Goal: Browse casually: Explore the website without a specific task or goal

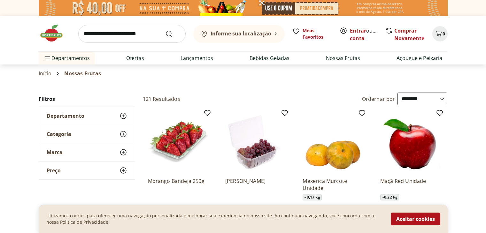
select select "**********"
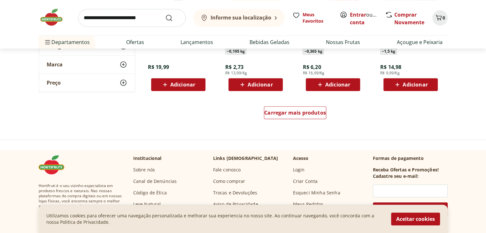
scroll to position [2843, 0]
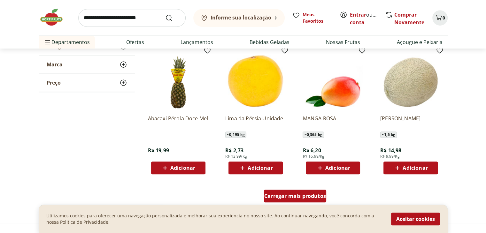
click at [295, 199] on span "Carregar mais produtos" at bounding box center [295, 196] width 62 height 5
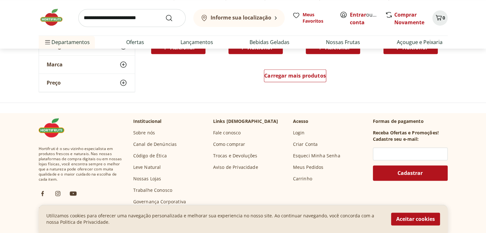
scroll to position [3386, 0]
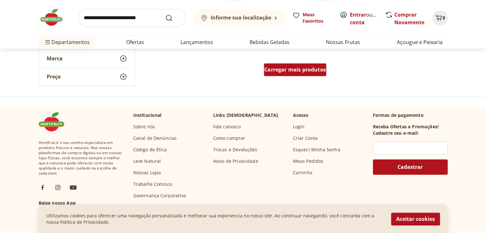
click at [302, 71] on span "Carregar mais produtos" at bounding box center [295, 69] width 62 height 5
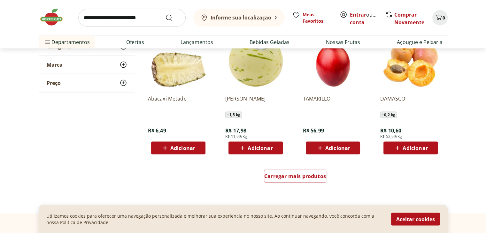
scroll to position [3706, 0]
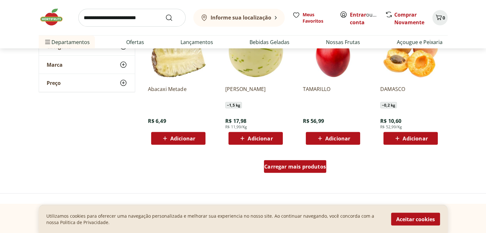
click at [276, 168] on span "Carregar mais produtos" at bounding box center [295, 166] width 62 height 5
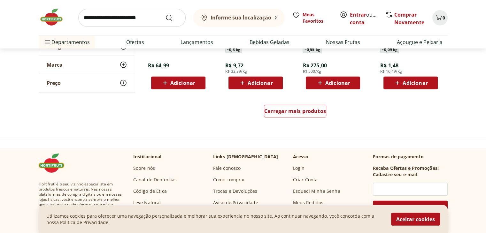
scroll to position [4185, 0]
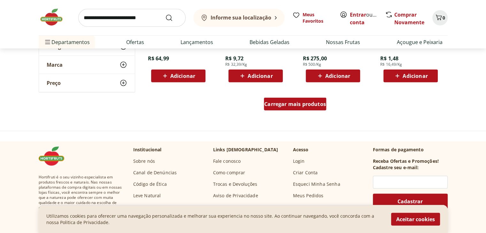
click at [308, 108] on div "Carregar mais produtos" at bounding box center [295, 104] width 62 height 13
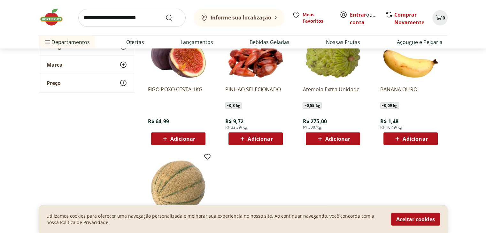
scroll to position [4121, 0]
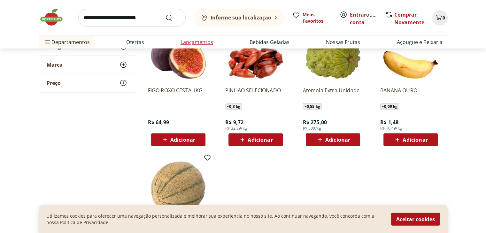
click at [198, 43] on link "Lançamentos" at bounding box center [196, 42] width 33 height 8
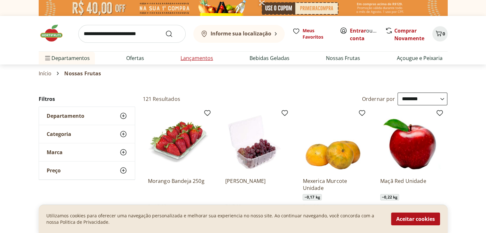
select select "**********"
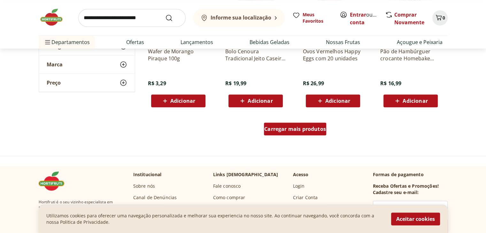
scroll to position [351, 0]
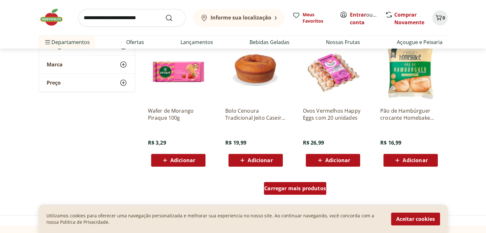
click at [302, 191] on span "Carregar mais produtos" at bounding box center [295, 188] width 62 height 5
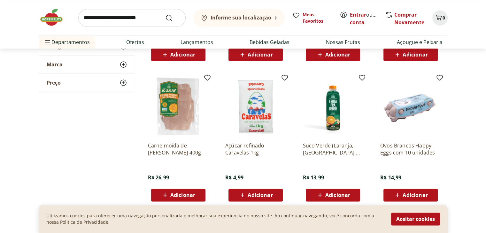
scroll to position [831, 0]
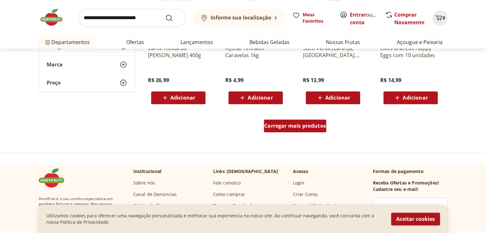
click at [267, 130] on div "Carregar mais produtos" at bounding box center [295, 125] width 62 height 13
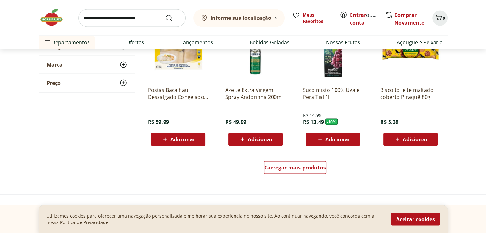
scroll to position [1214, 0]
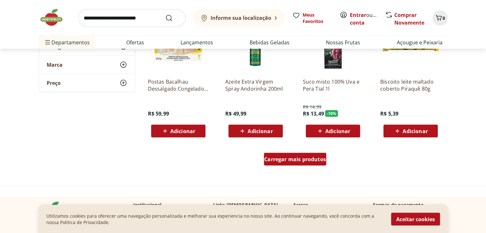
click at [297, 159] on span "Carregar mais produtos" at bounding box center [295, 159] width 62 height 5
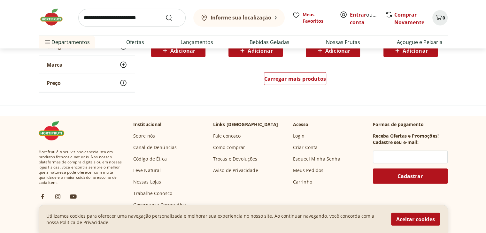
scroll to position [1725, 0]
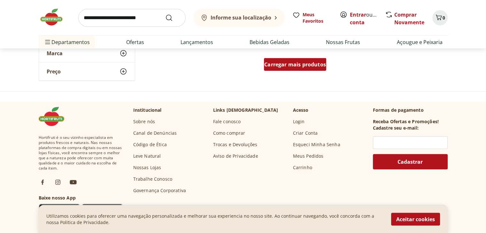
click at [301, 70] on div "Carregar mais produtos" at bounding box center [295, 64] width 62 height 13
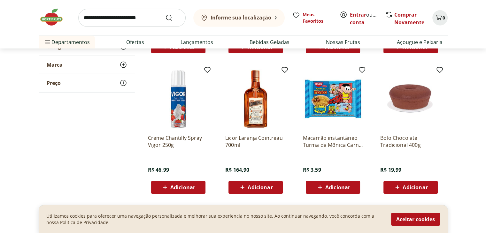
scroll to position [2045, 0]
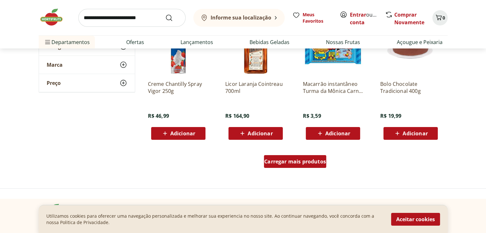
click at [292, 160] on span "Carregar mais produtos" at bounding box center [295, 161] width 62 height 5
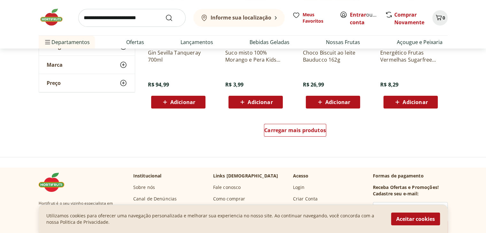
scroll to position [2492, 0]
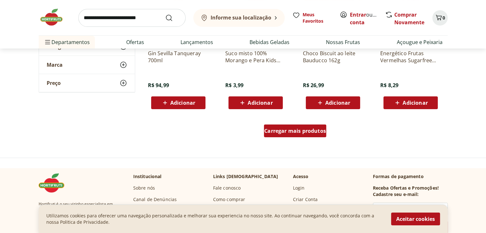
click at [313, 128] on span "Carregar mais produtos" at bounding box center [295, 130] width 62 height 5
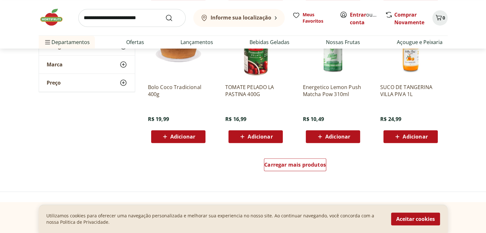
scroll to position [2875, 0]
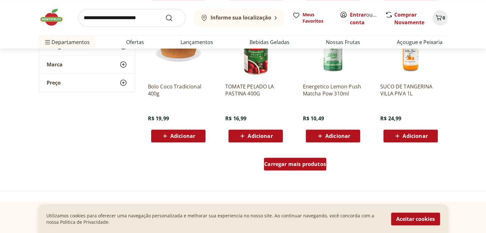
click at [313, 167] on span "Carregar mais produtos" at bounding box center [295, 164] width 62 height 5
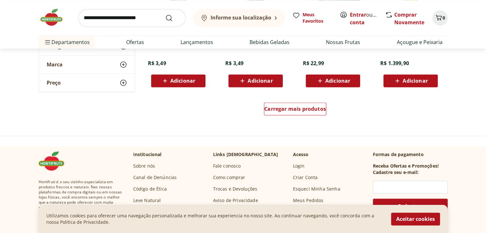
scroll to position [3354, 0]
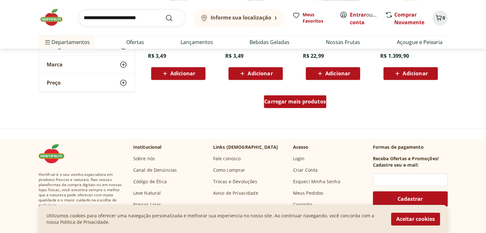
click at [307, 103] on span "Carregar mais produtos" at bounding box center [295, 101] width 62 height 5
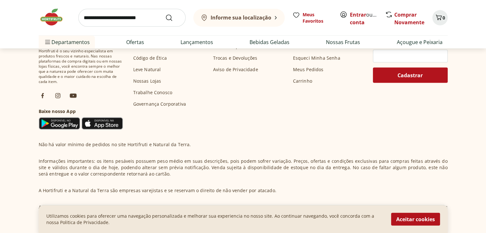
scroll to position [3918, 0]
